Goal: Information Seeking & Learning: Learn about a topic

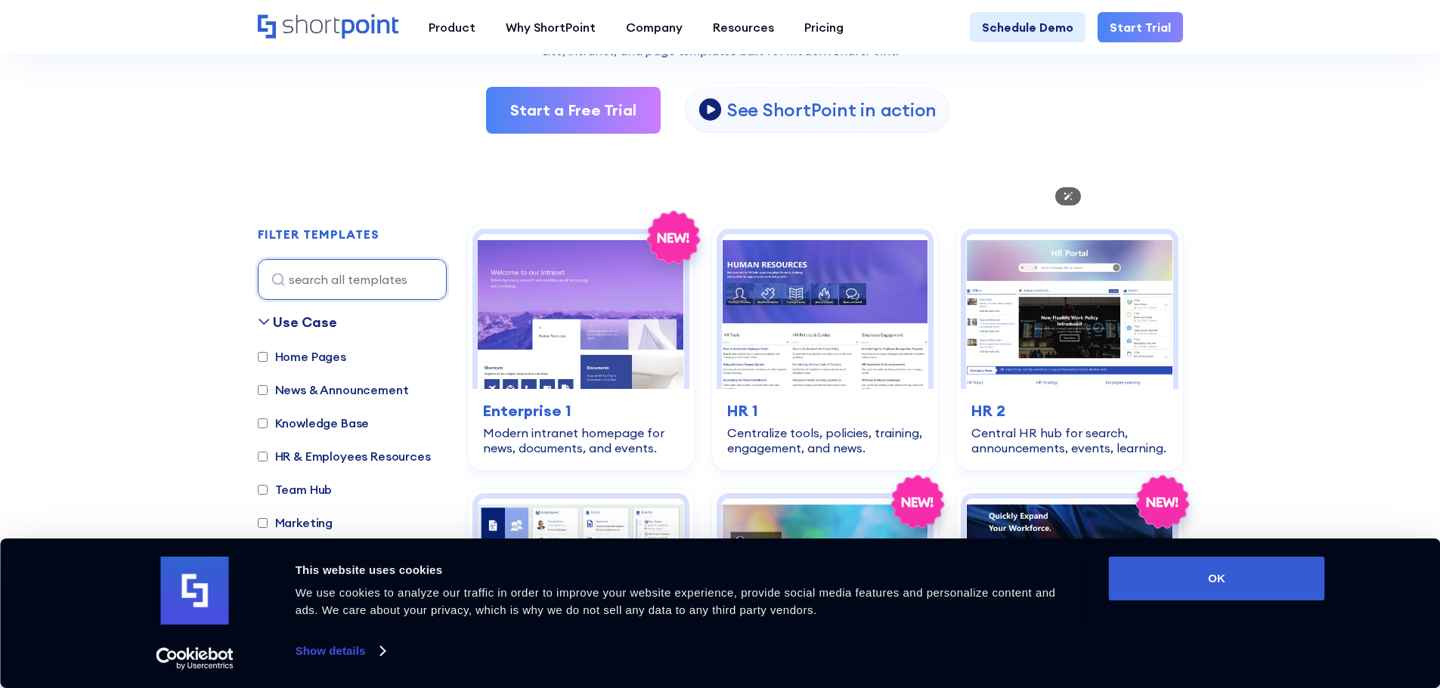
scroll to position [378, 0]
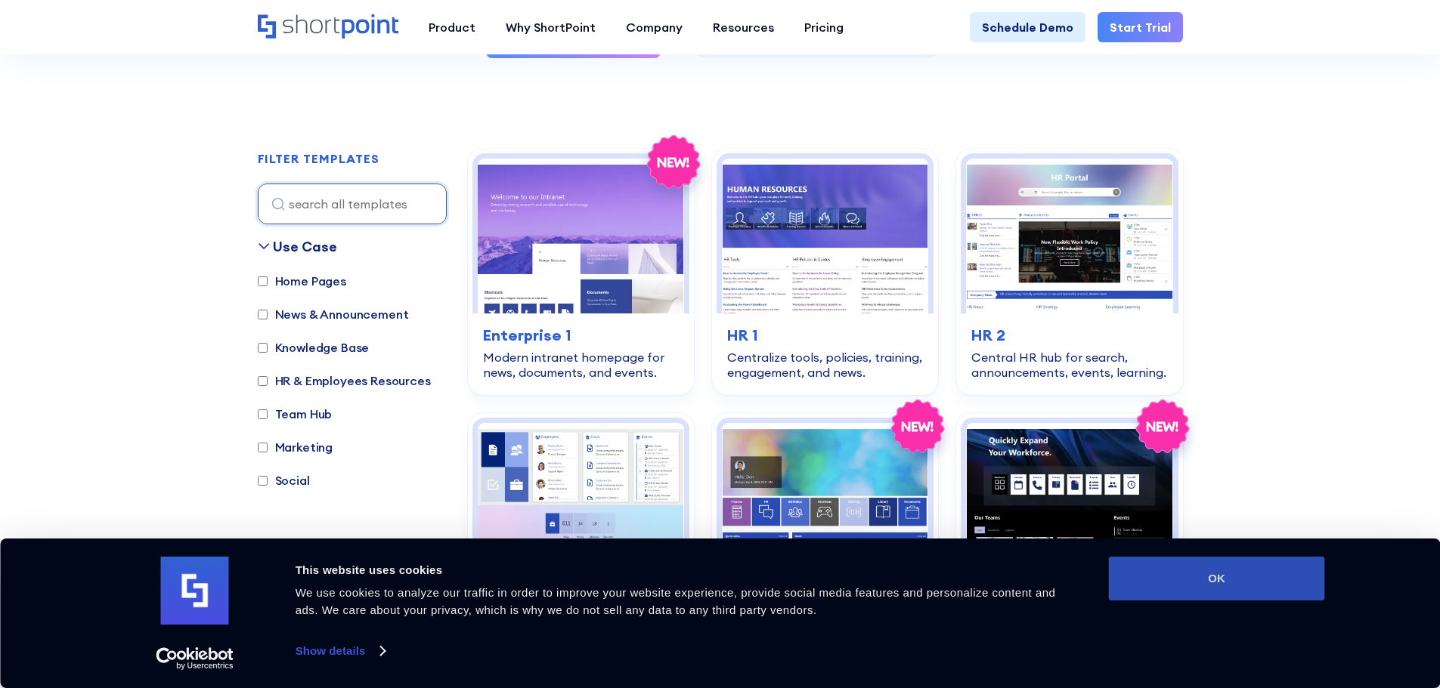
click at [1191, 563] on button "OK" at bounding box center [1217, 579] width 216 height 44
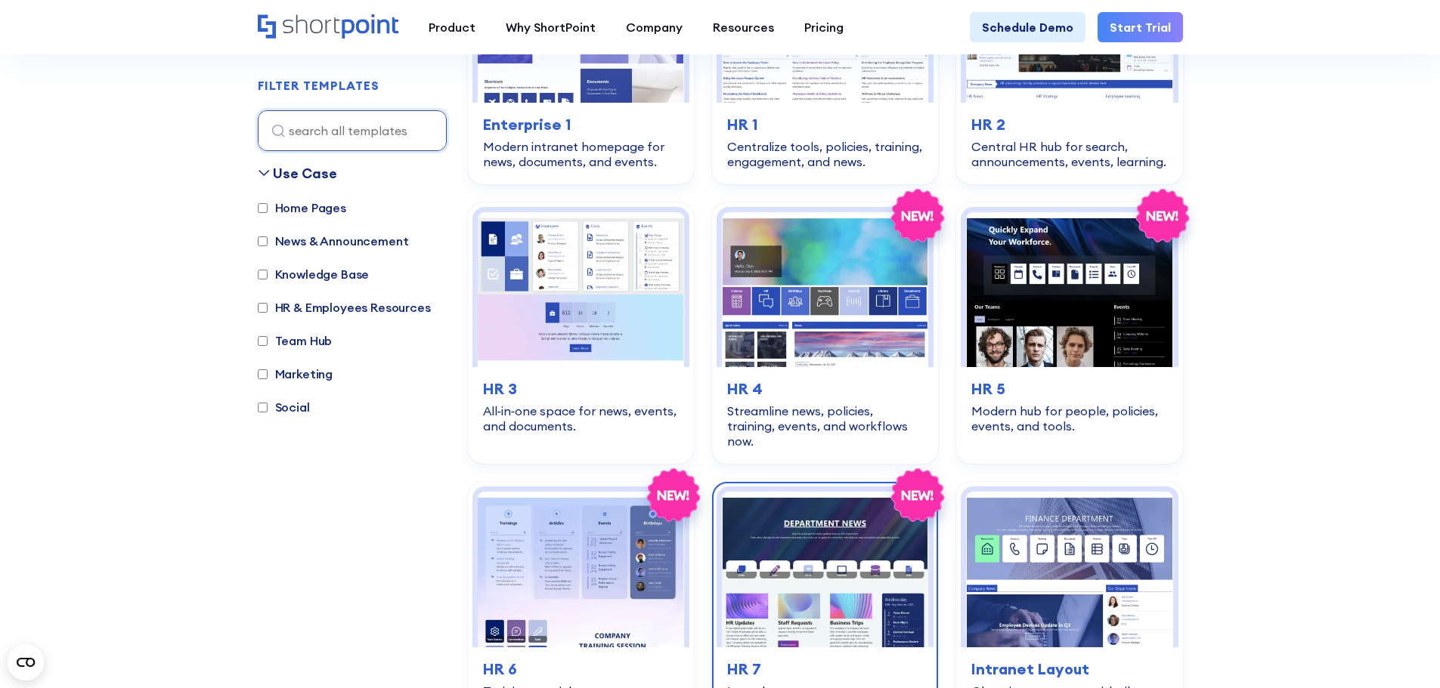
scroll to position [680, 0]
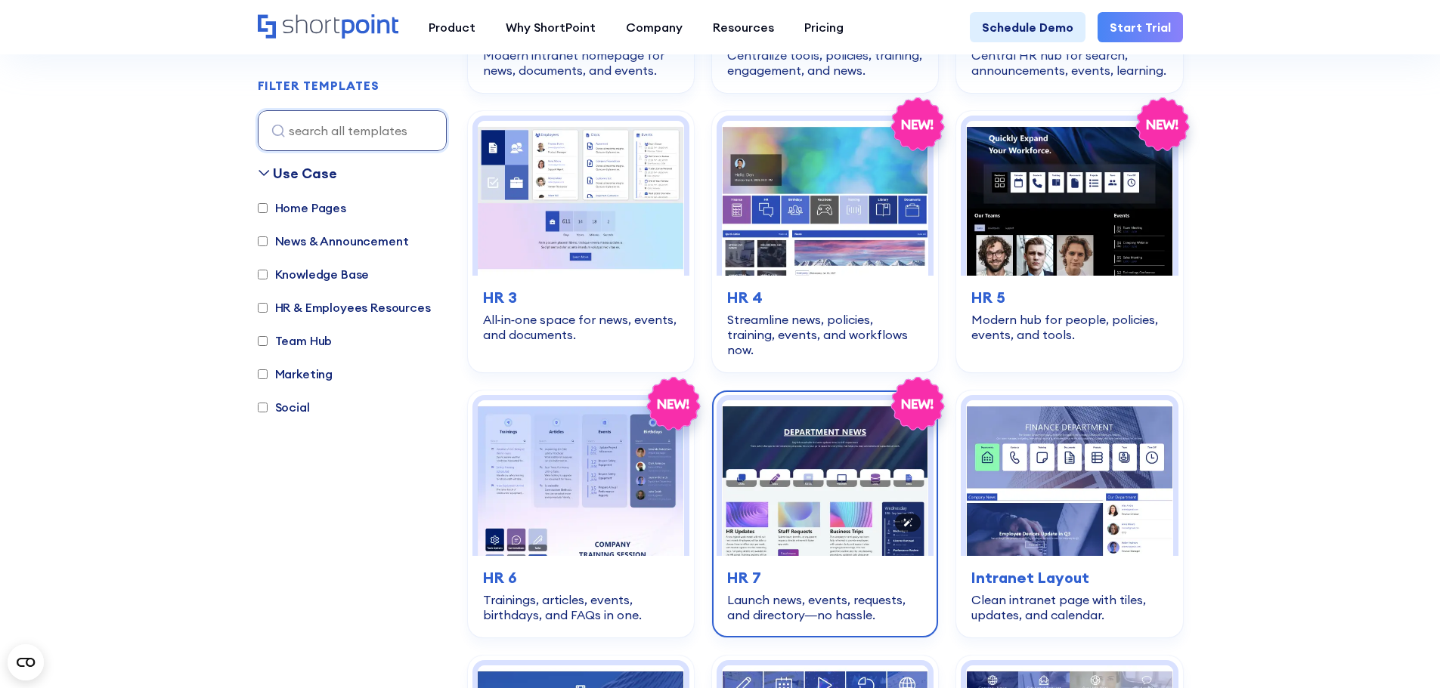
click at [843, 446] on img at bounding box center [825, 478] width 206 height 155
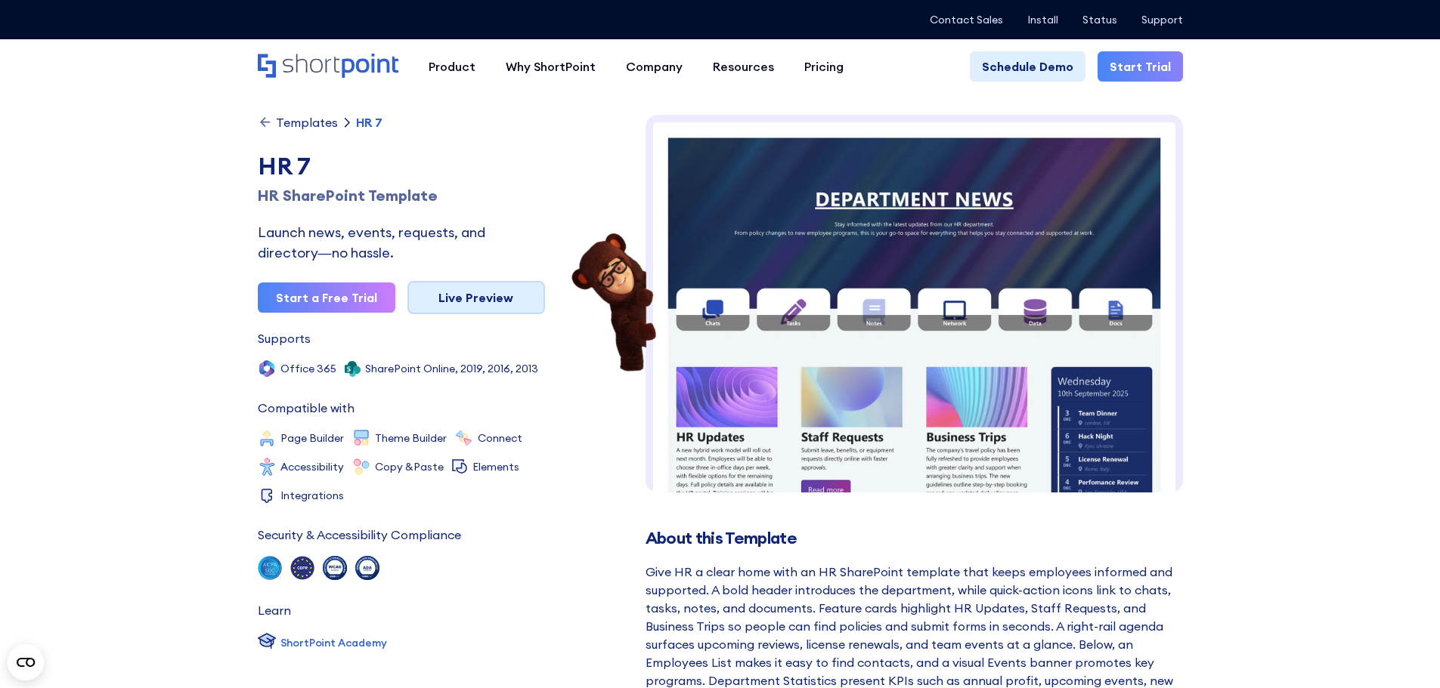
click at [487, 305] on link "Live Preview" at bounding box center [476, 297] width 138 height 33
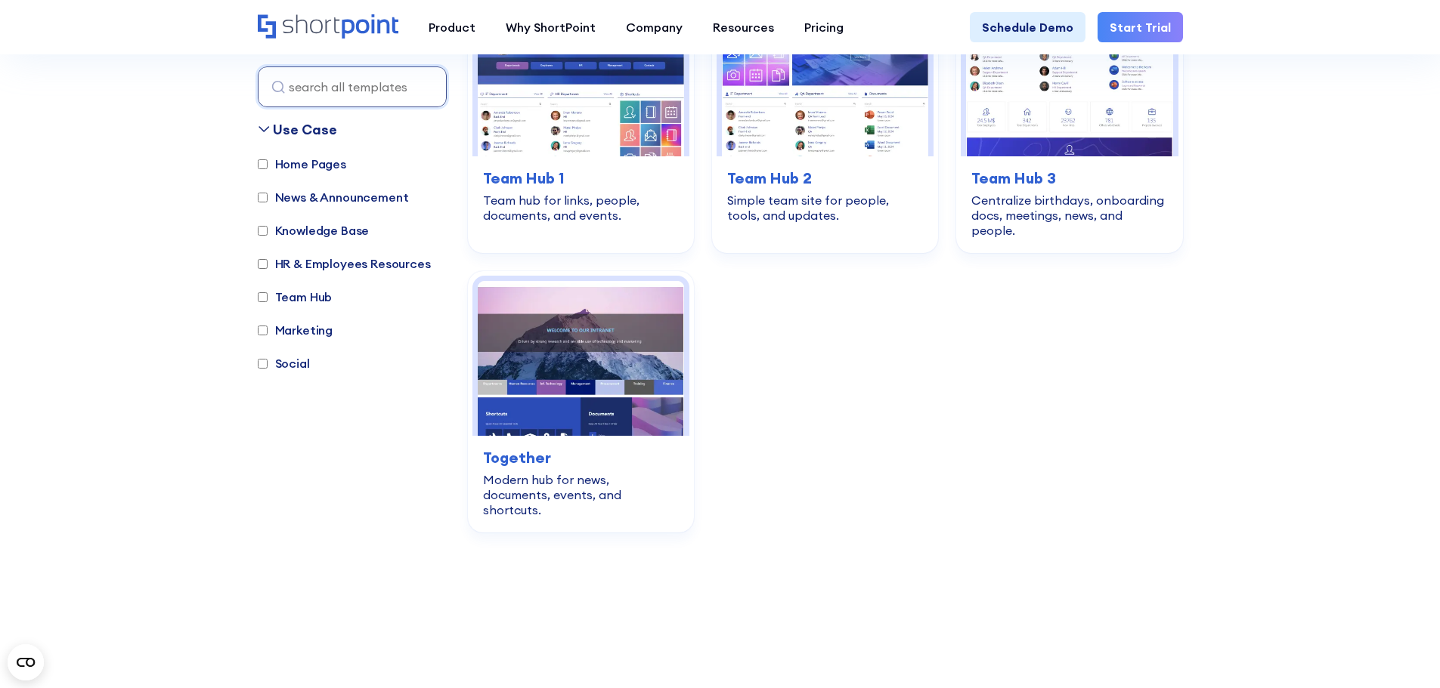
scroll to position [2720, 0]
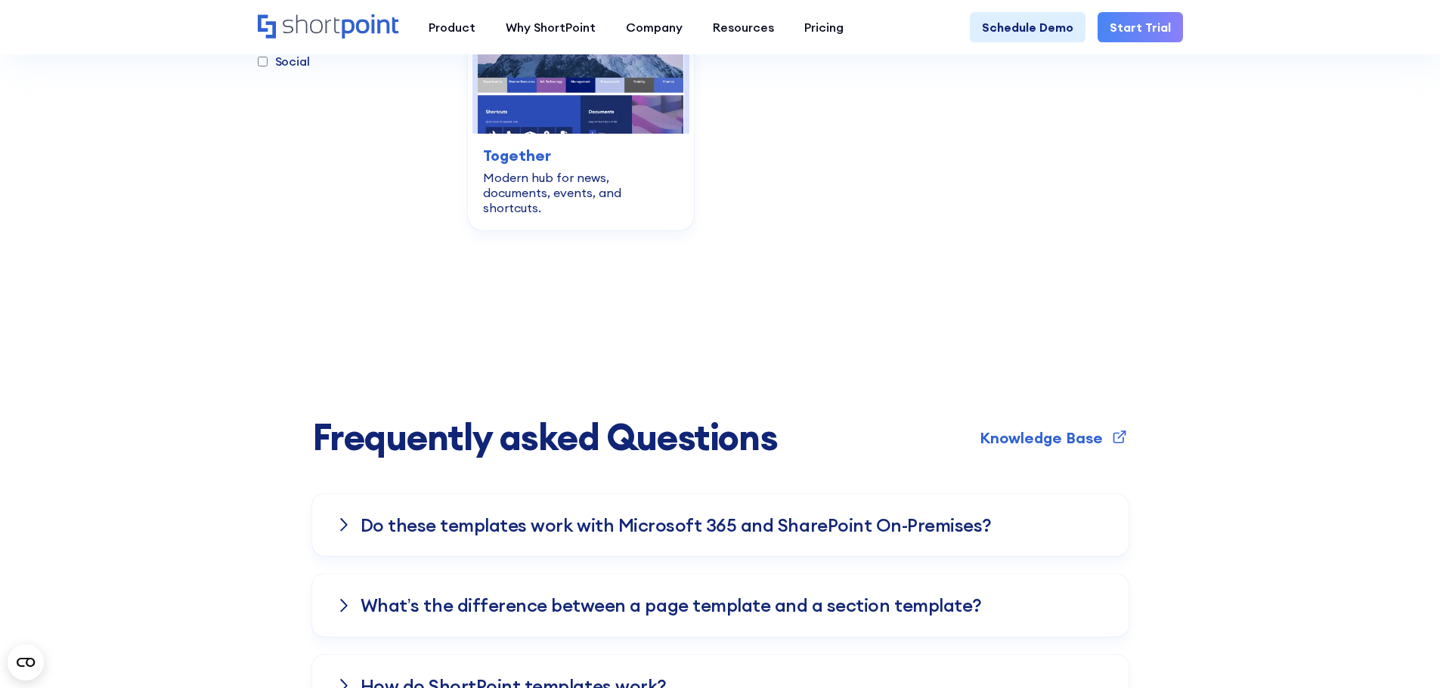
click at [347, 518] on icon at bounding box center [343, 525] width 9 height 15
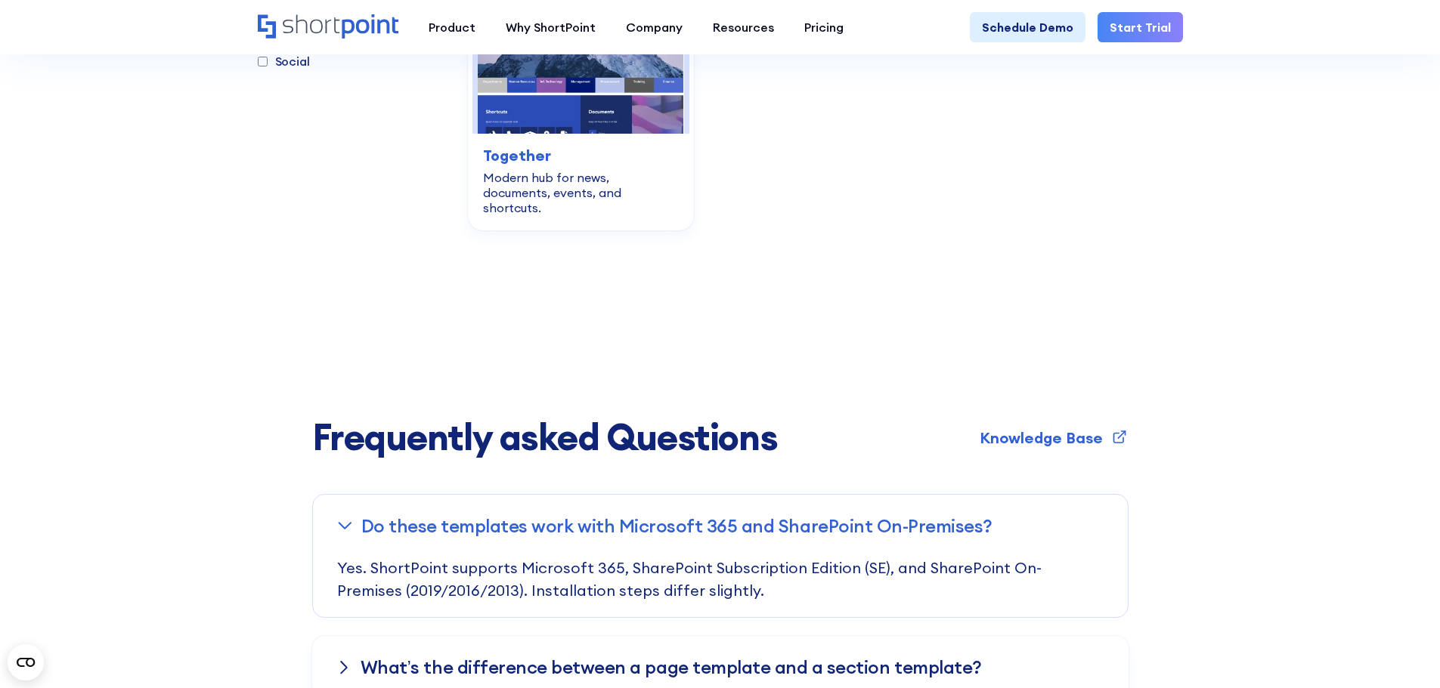
click at [347, 523] on icon at bounding box center [344, 526] width 11 height 6
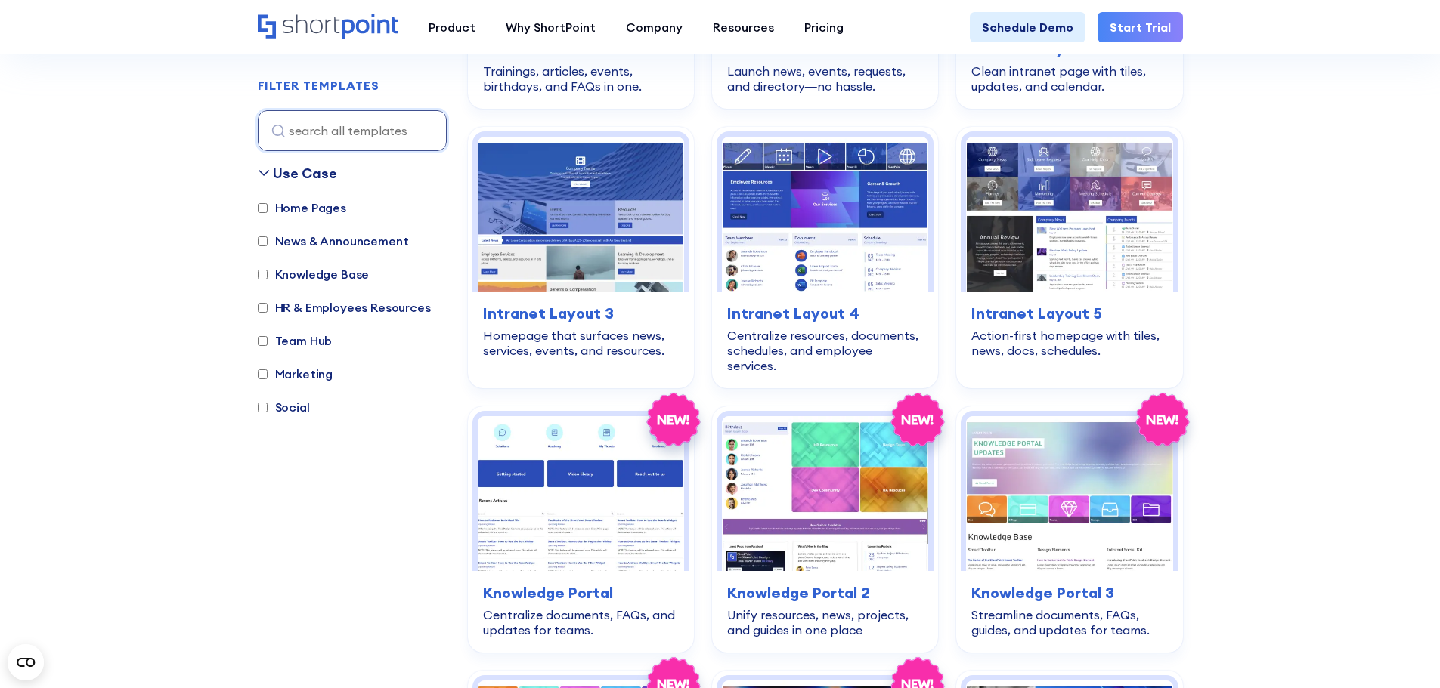
scroll to position [831, 0]
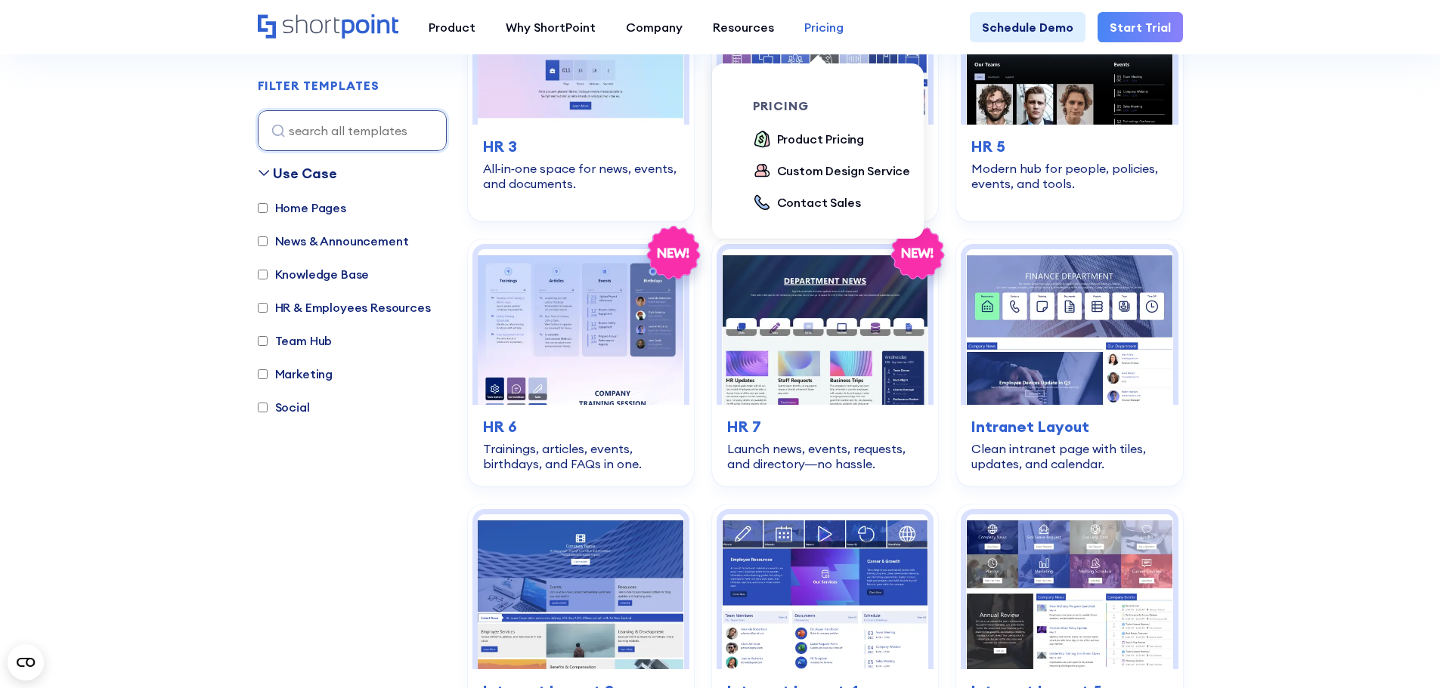
click at [815, 22] on div "Pricing" at bounding box center [823, 27] width 39 height 18
click at [807, 135] on div "Product Pricing" at bounding box center [821, 139] width 88 height 18
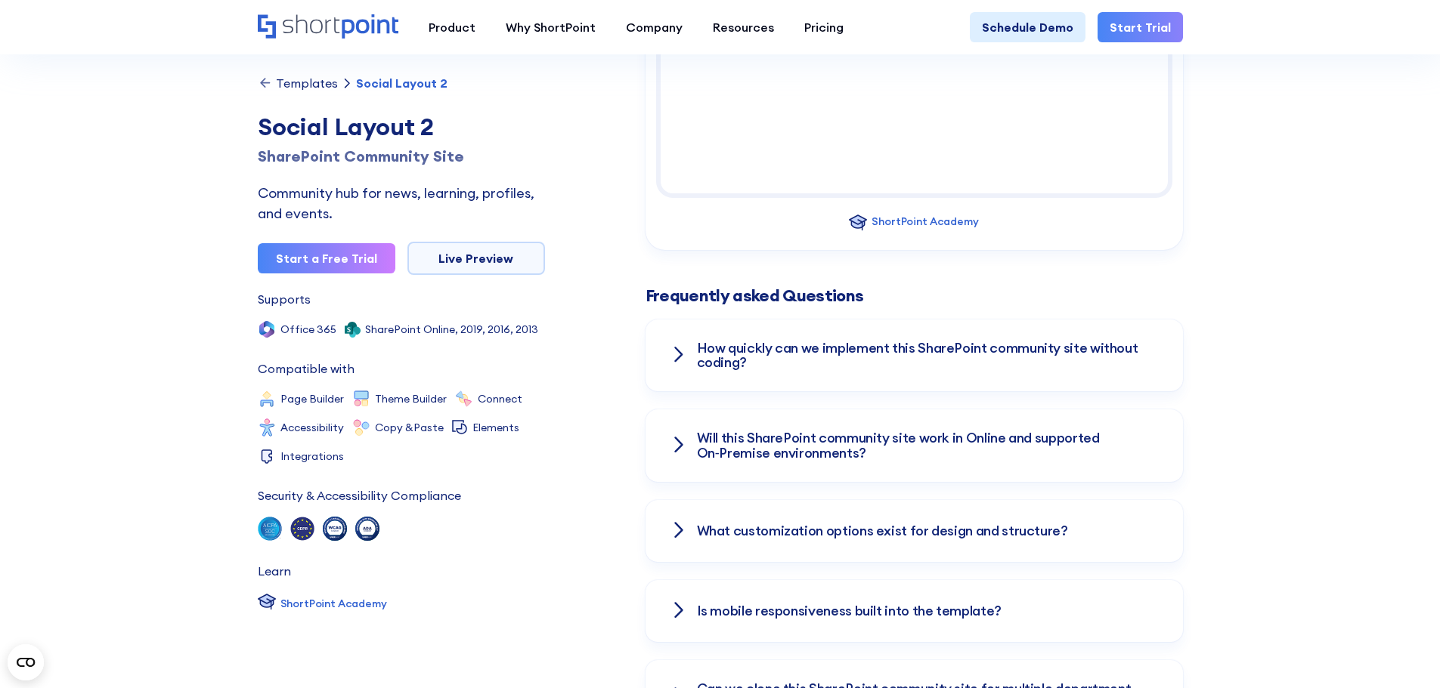
scroll to position [1965, 0]
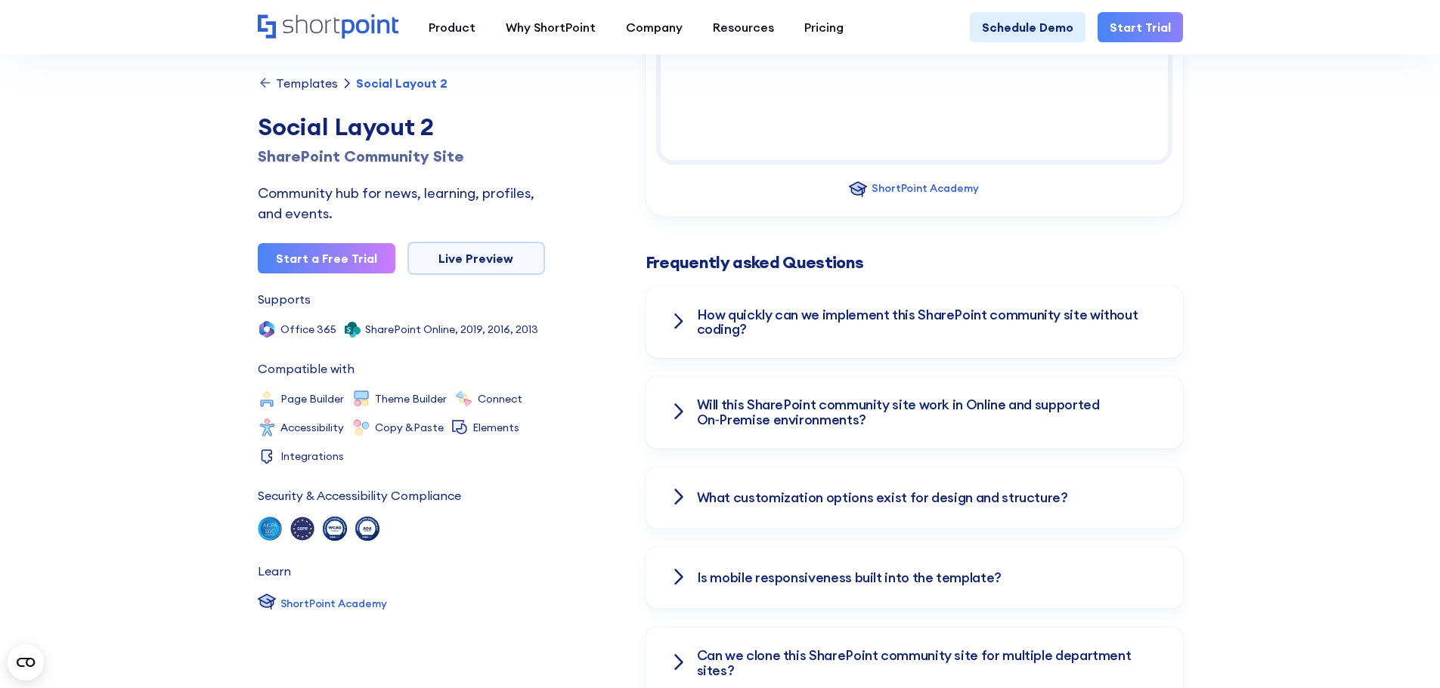
click at [768, 410] on h3 "Will this SharePoint community site work in Online and supported On‑Premise env…" at bounding box center [928, 412] width 462 height 30
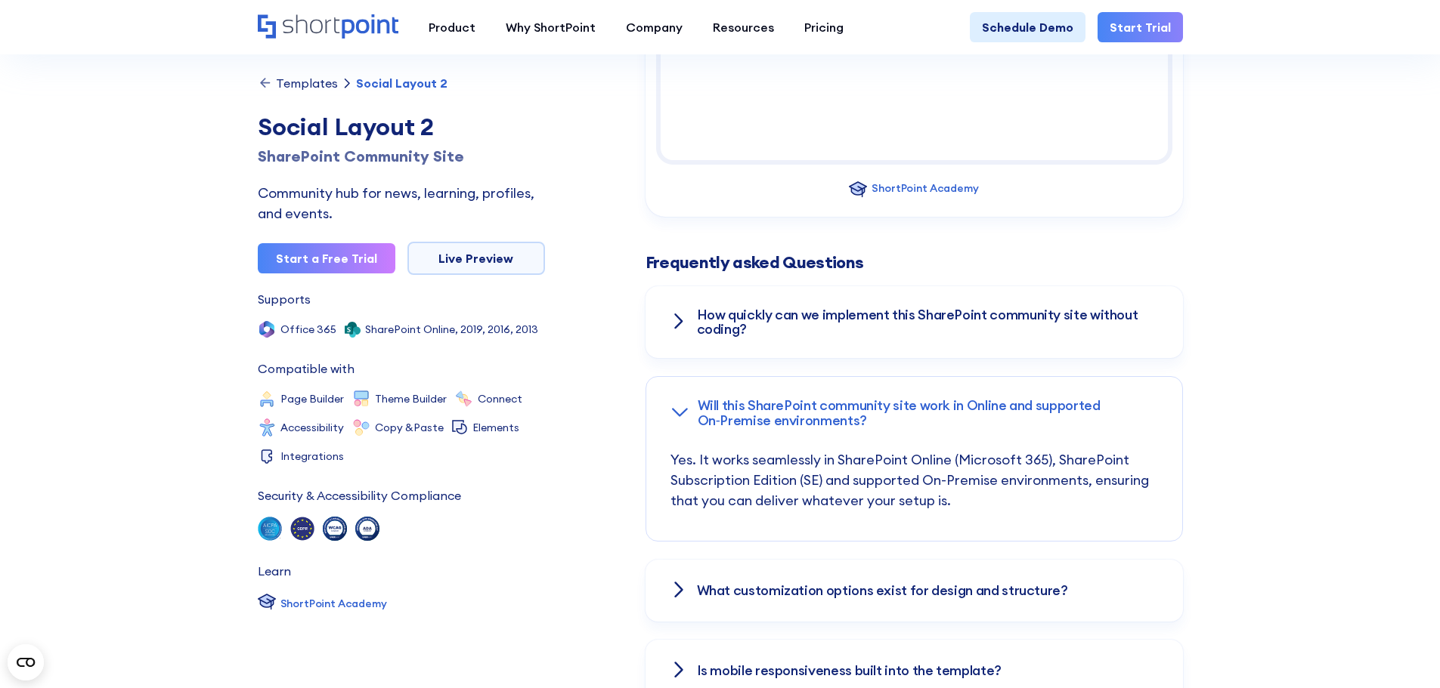
click at [767, 410] on h3 "Will this SharePoint community site work in Online and supported On‑Premise env…" at bounding box center [927, 413] width 460 height 30
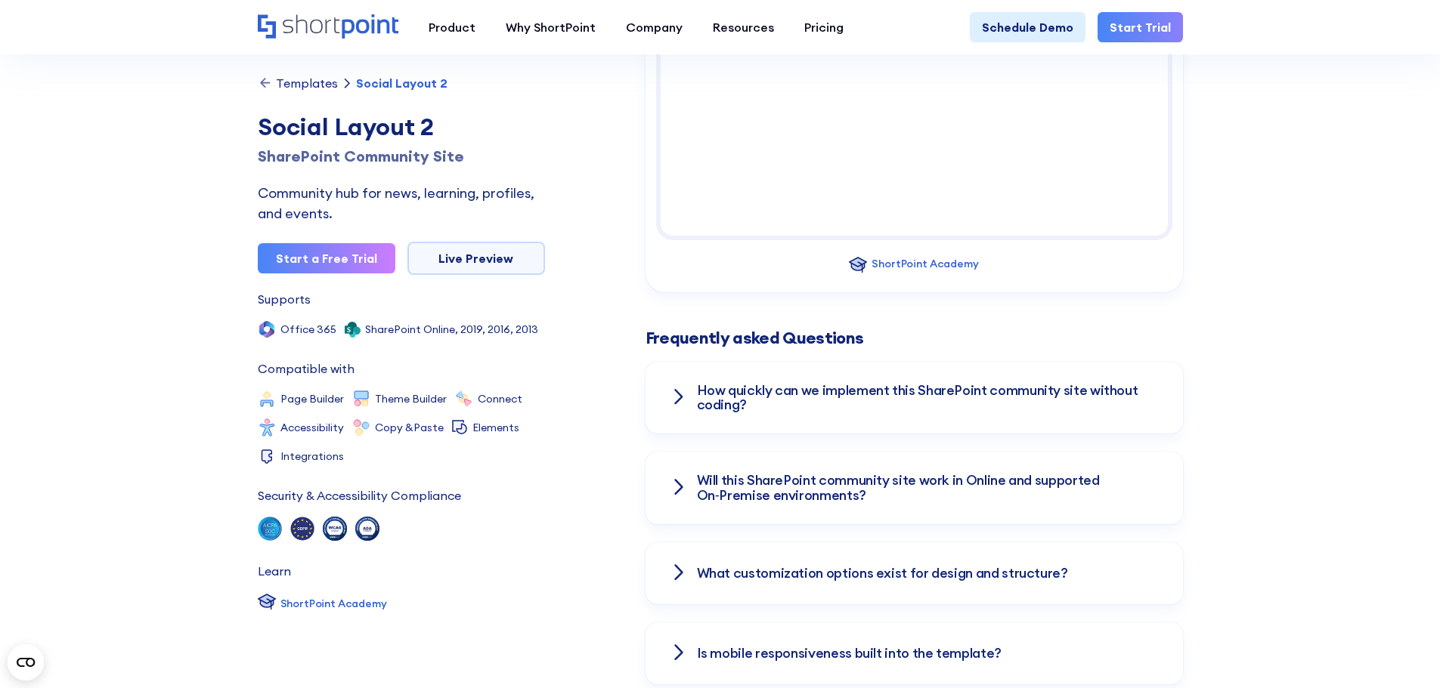
scroll to position [1587, 0]
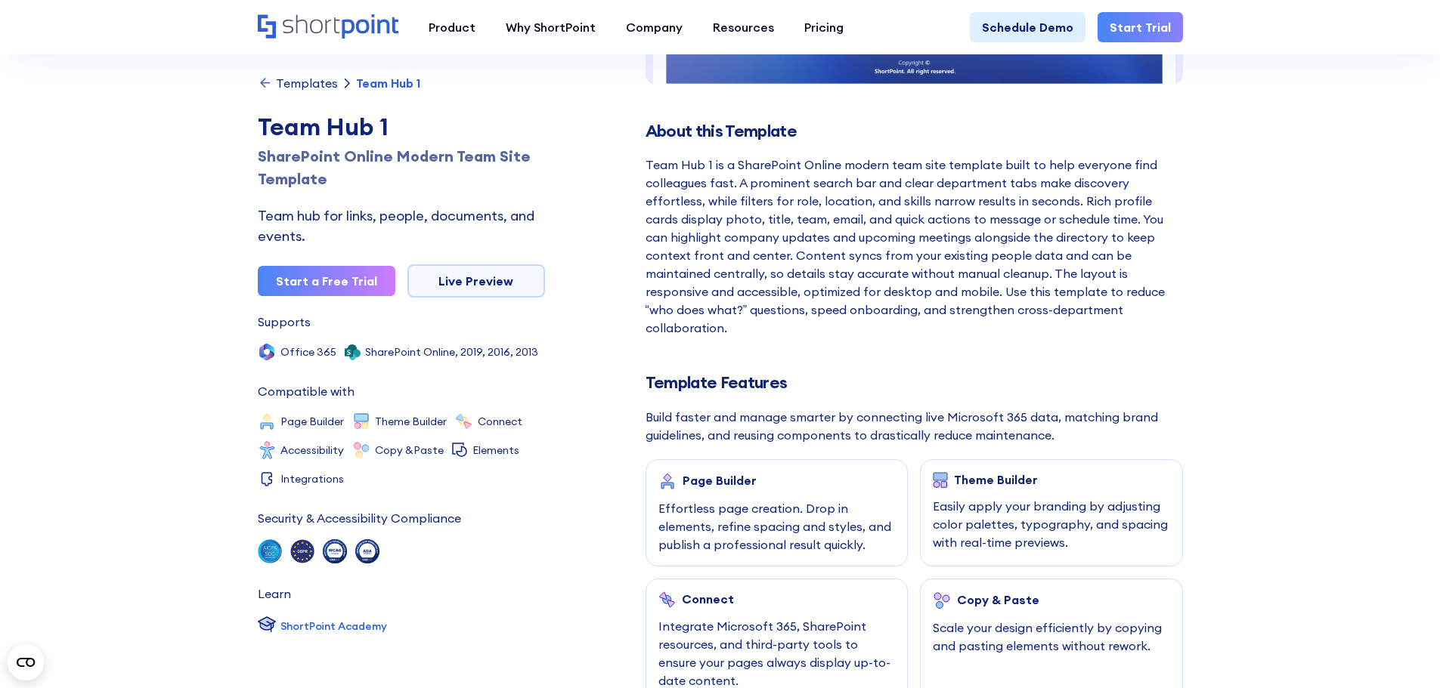
scroll to position [605, 0]
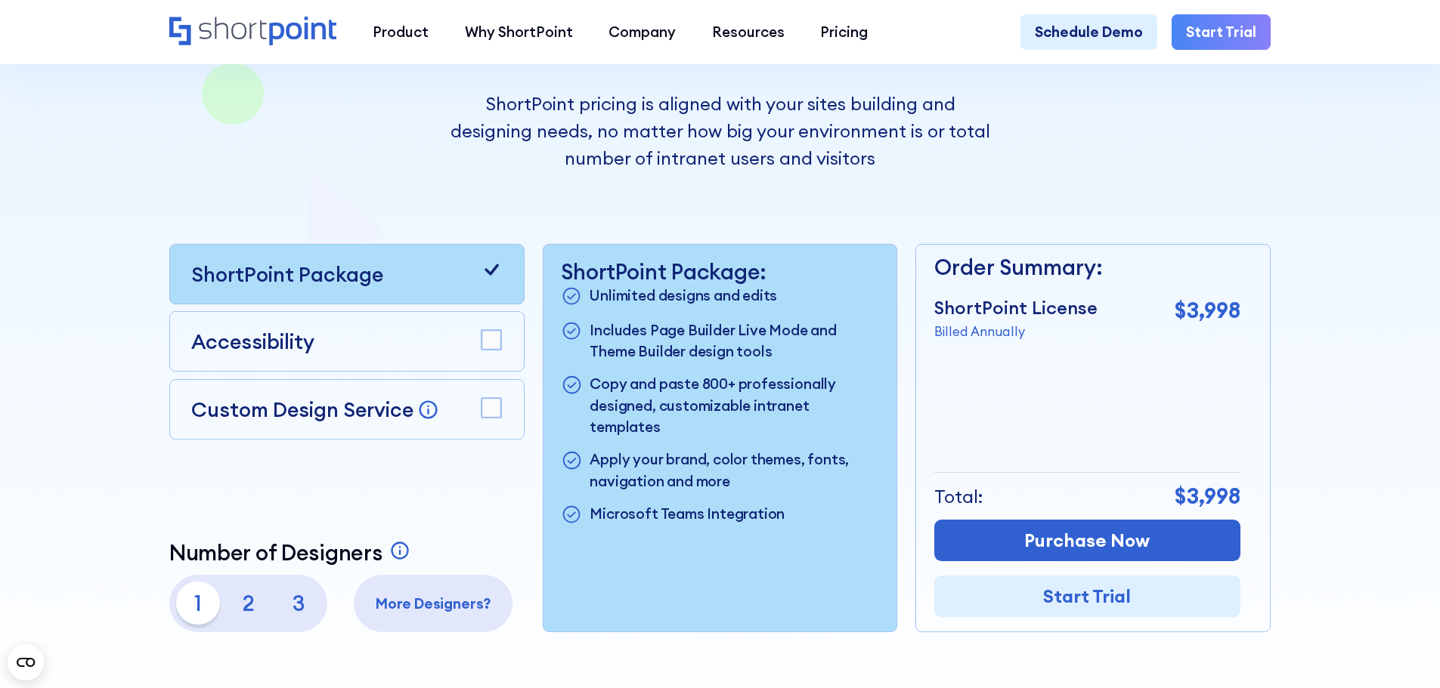
scroll to position [378, 0]
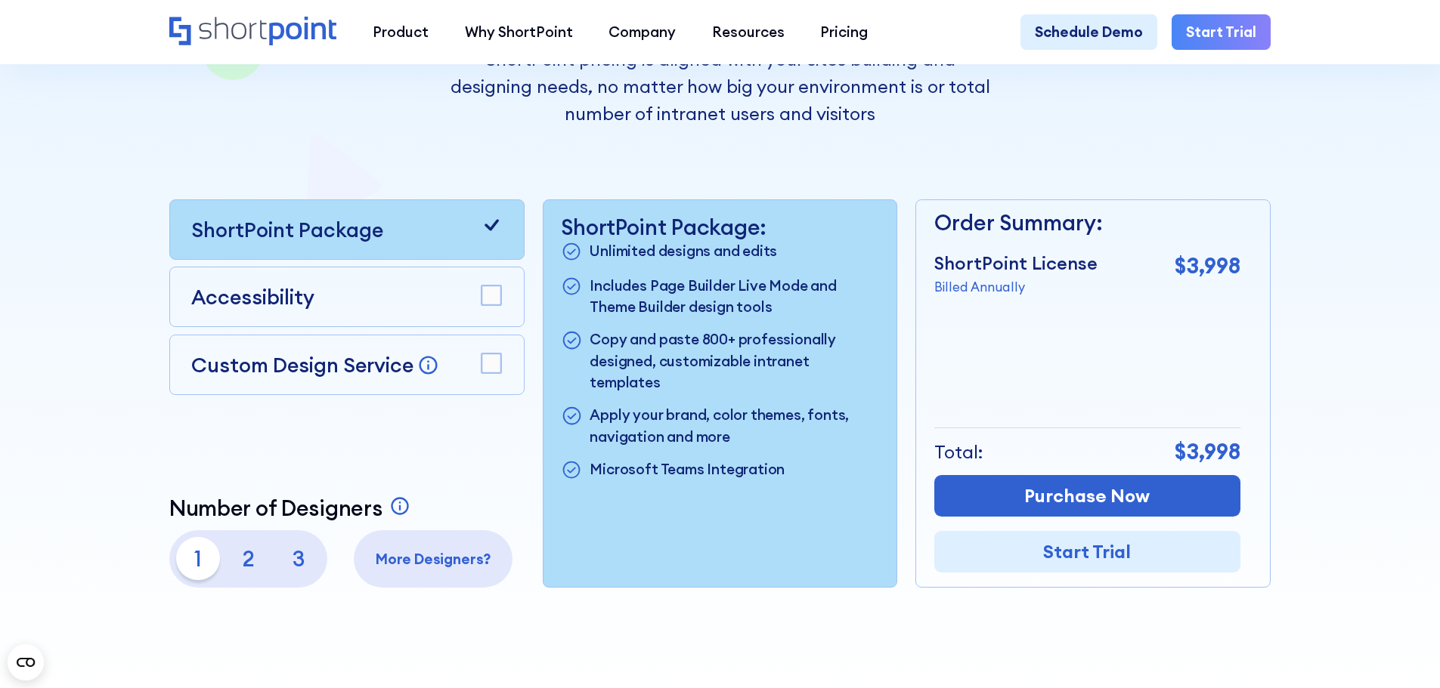
click at [292, 558] on p "3" at bounding box center [298, 558] width 43 height 43
click at [249, 567] on p "2" at bounding box center [248, 558] width 43 height 43
click at [178, 572] on p "1" at bounding box center [197, 558] width 43 height 43
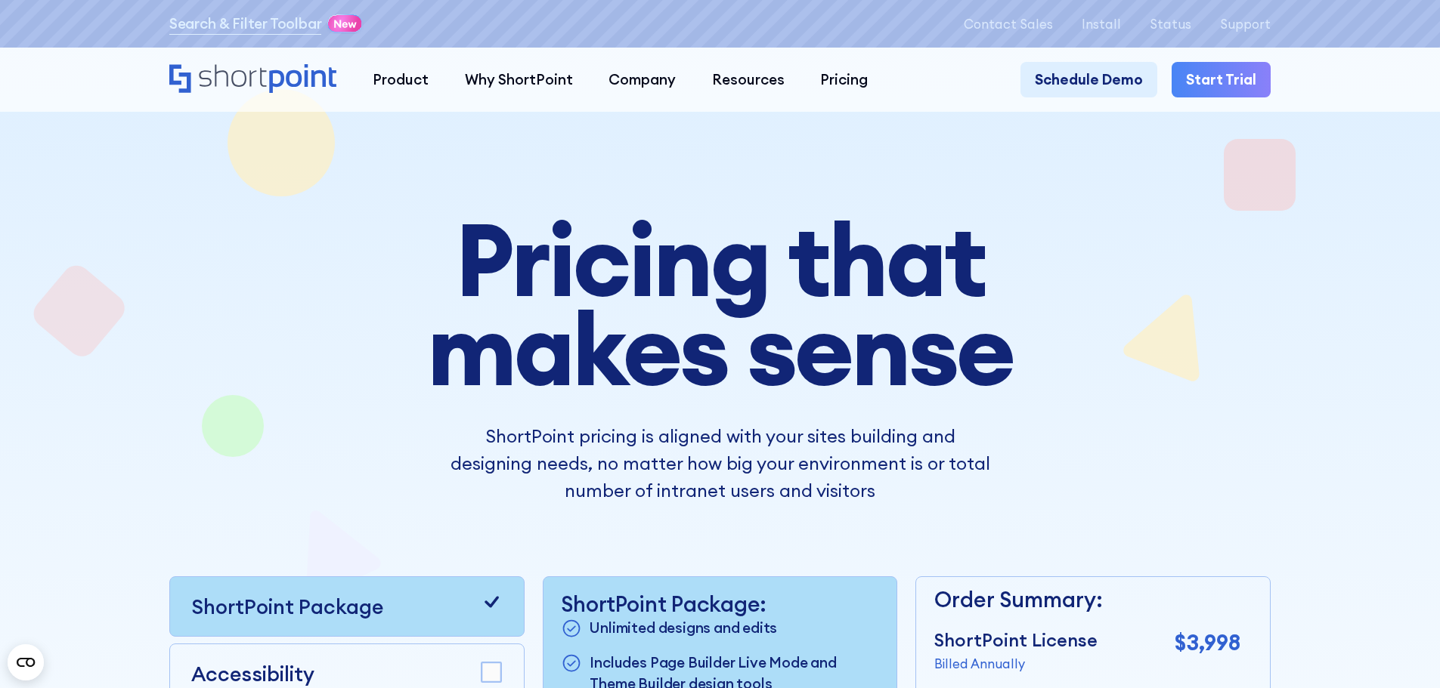
scroll to position [0, 0]
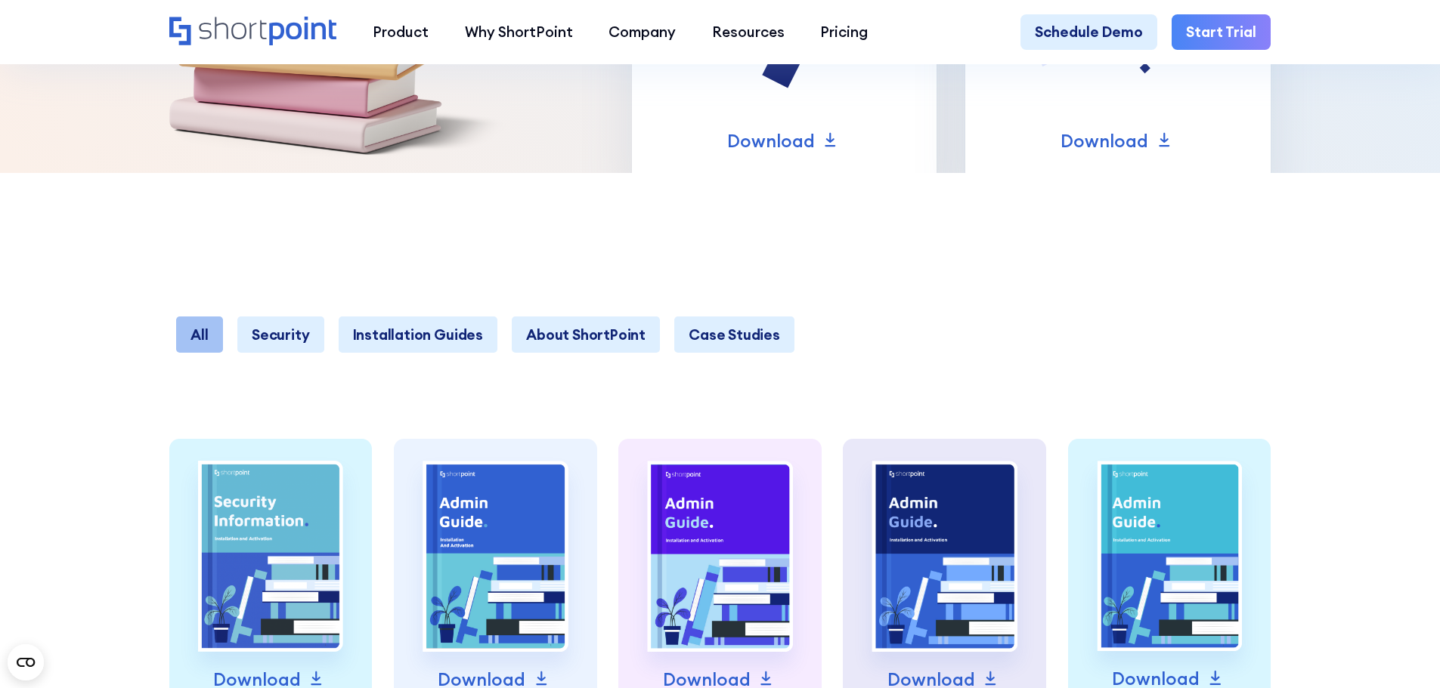
scroll to position [378, 0]
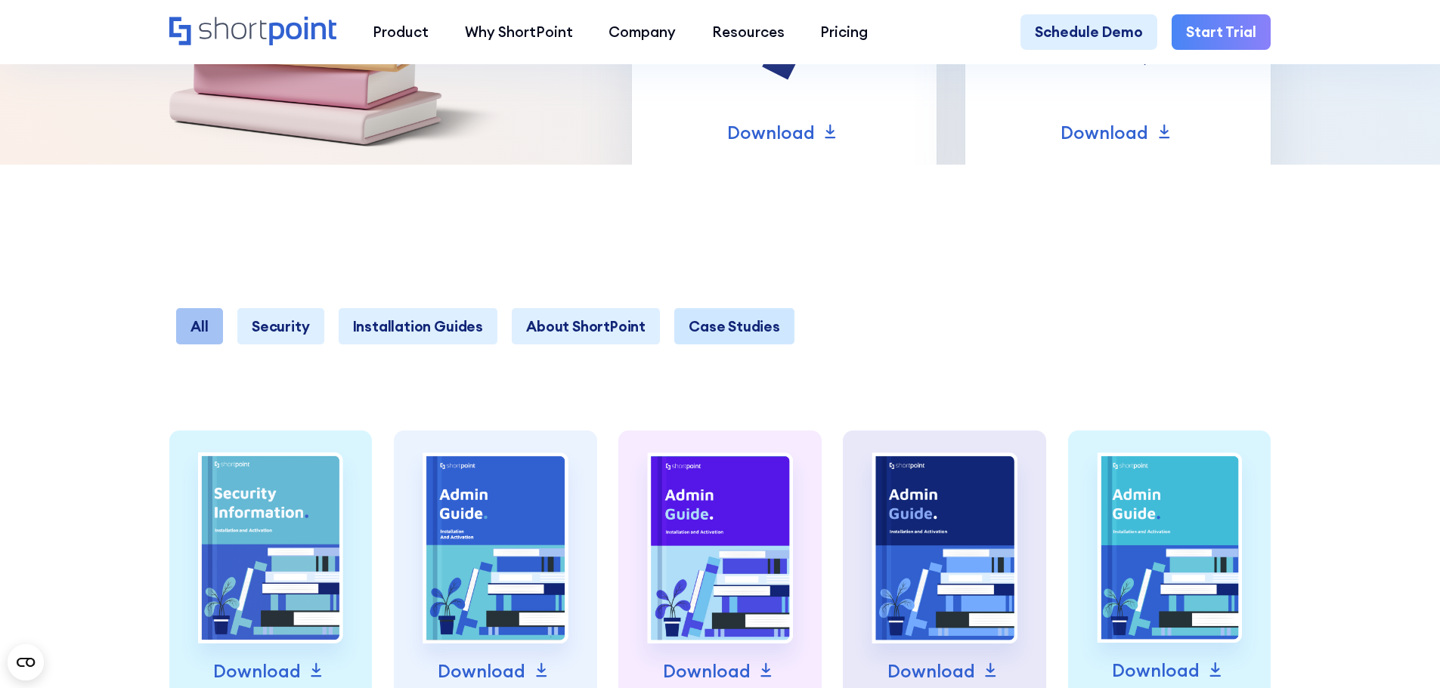
click at [725, 323] on link "Case Studies" at bounding box center [734, 326] width 120 height 36
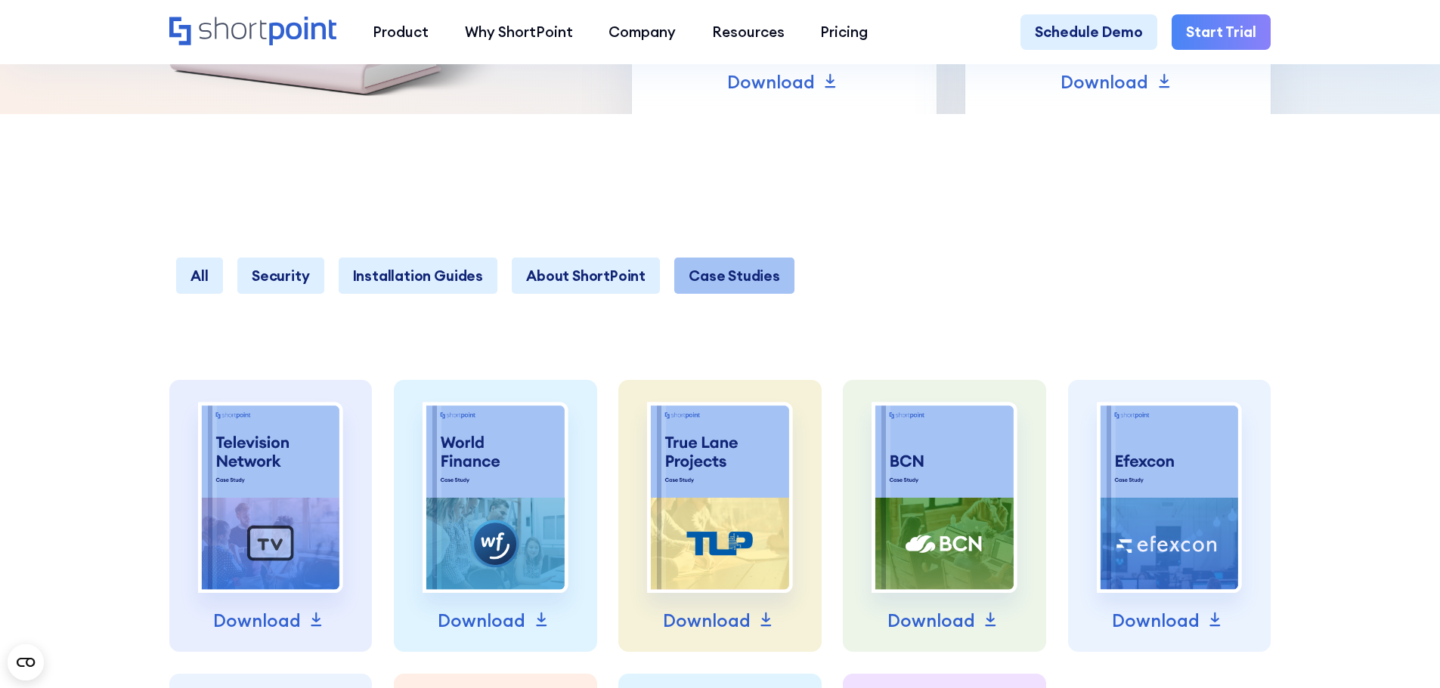
scroll to position [605, 0]
